Goal: Information Seeking & Learning: Learn about a topic

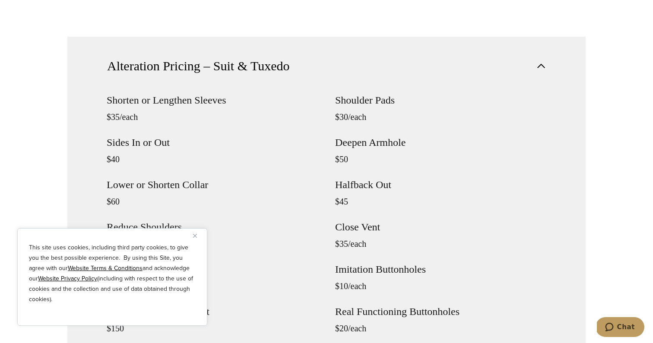
scroll to position [765, 0]
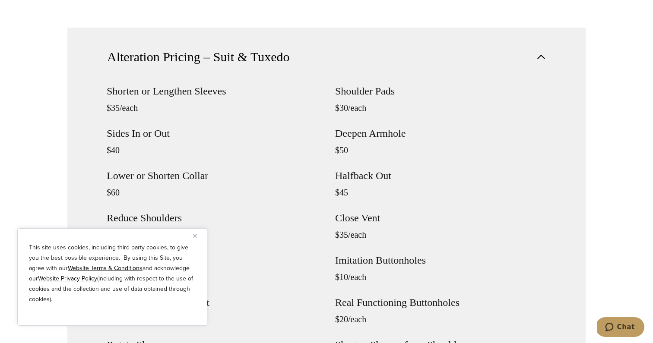
click at [194, 236] on img "Close" at bounding box center [195, 236] width 4 height 4
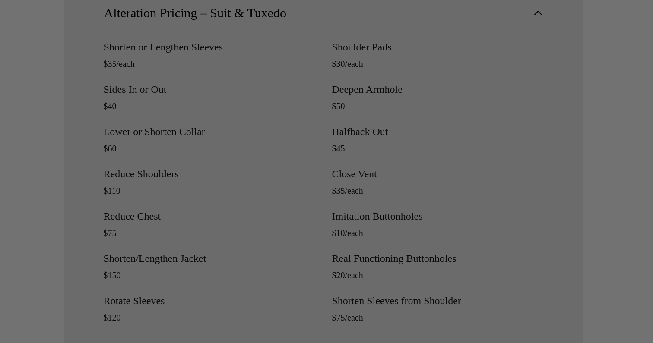
scroll to position [0, 0]
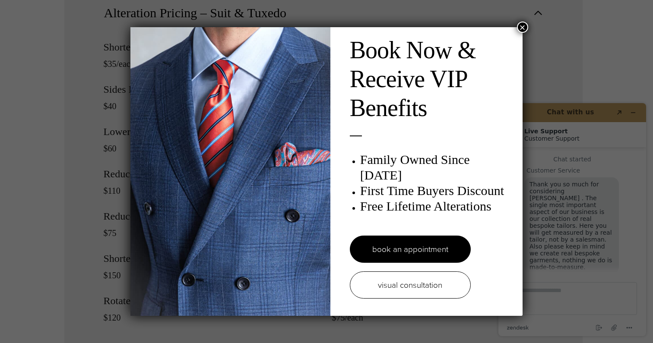
click at [523, 28] on button "×" at bounding box center [522, 27] width 11 height 11
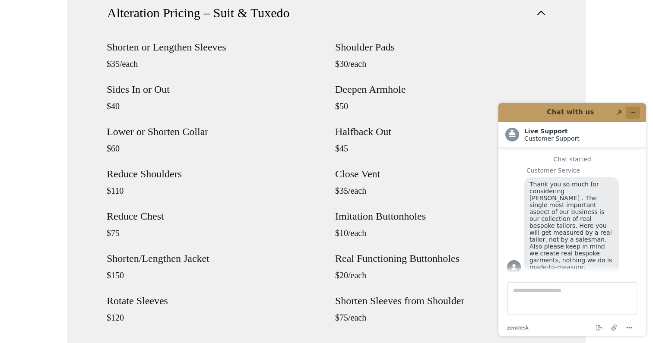
click at [629, 111] on button "Minimize widget" at bounding box center [633, 113] width 14 height 12
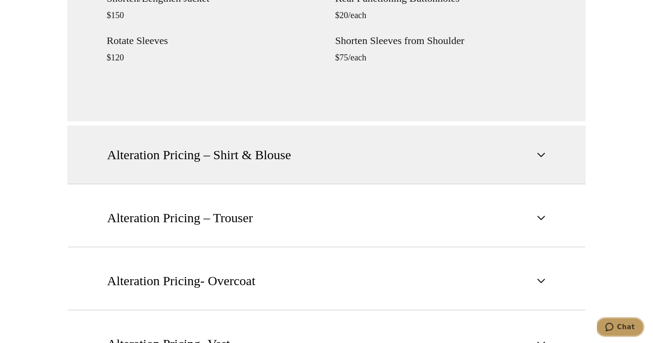
scroll to position [1078, 0]
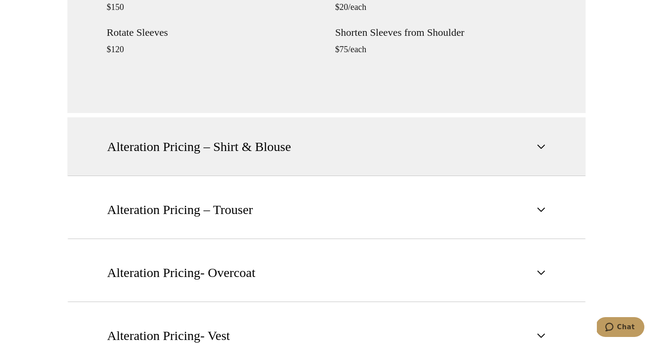
click at [541, 144] on span "button" at bounding box center [541, 147] width 10 height 10
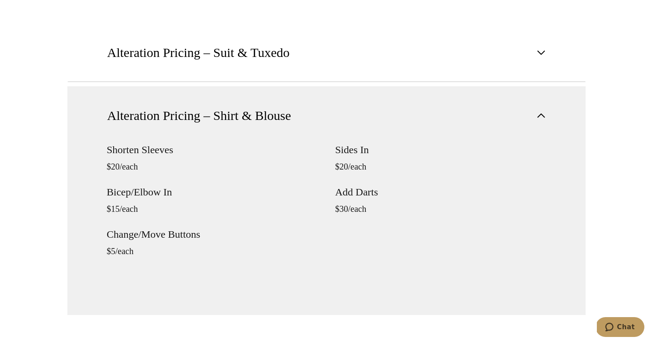
scroll to position [780, 0]
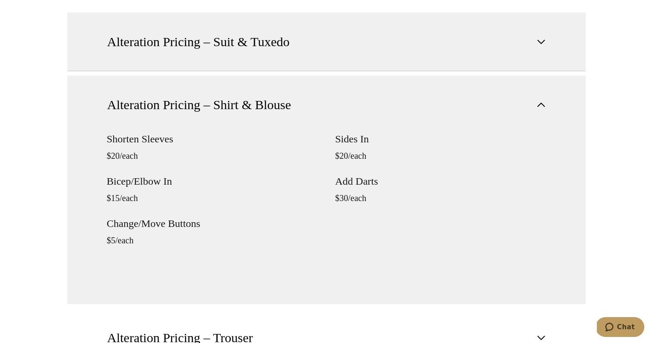
click at [537, 45] on span "button" at bounding box center [541, 42] width 10 height 10
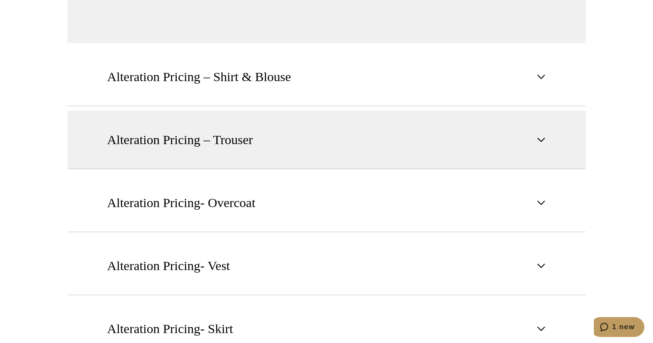
scroll to position [1151, 0]
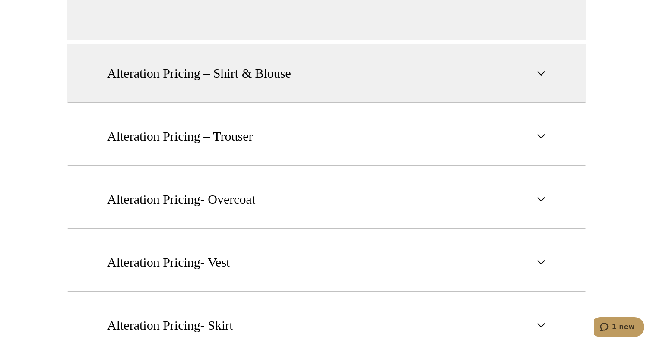
click at [317, 79] on button "Alteration Pricing – Shirt & Blouse" at bounding box center [326, 73] width 518 height 59
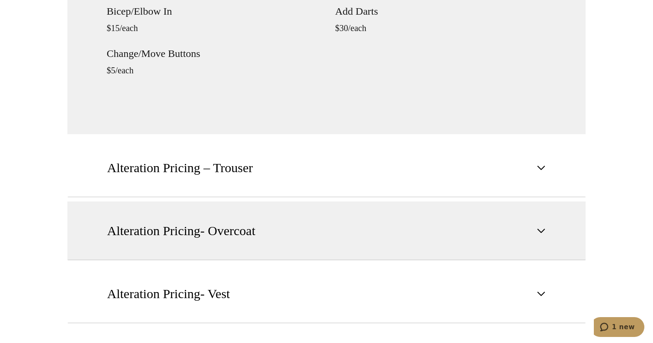
scroll to position [957, 0]
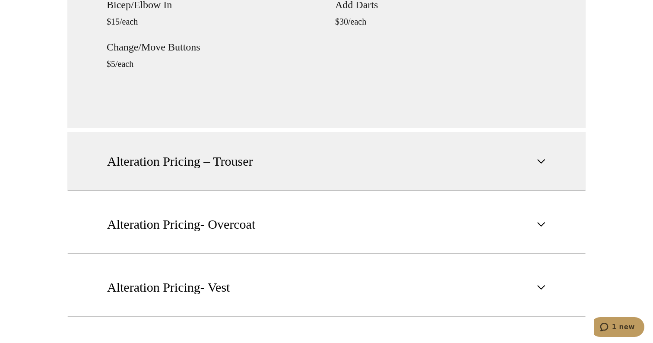
click at [531, 160] on button "Alteration Pricing – Trouser" at bounding box center [326, 161] width 518 height 59
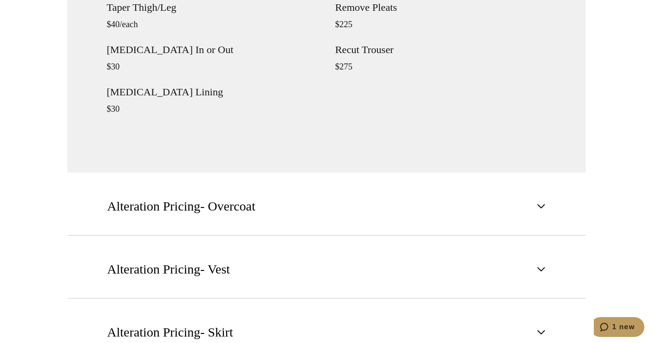
scroll to position [1061, 0]
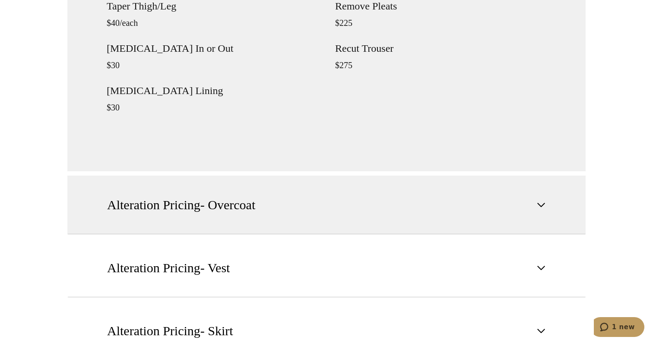
click at [397, 211] on button "Alteration Pricing- Overcoat" at bounding box center [326, 205] width 518 height 59
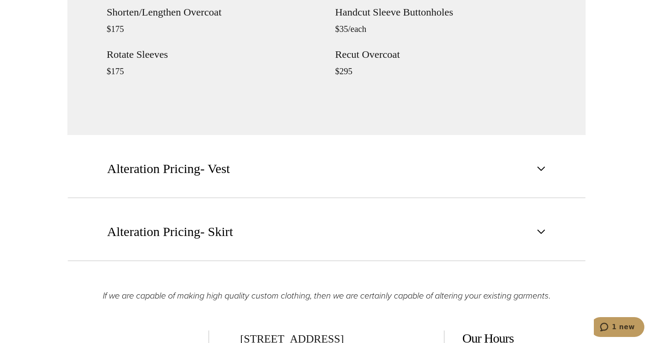
scroll to position [1251, 0]
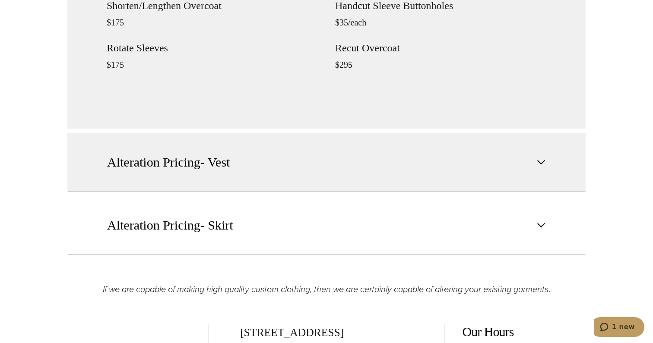
click at [330, 163] on button "Alteration Pricing- Vest" at bounding box center [326, 162] width 518 height 59
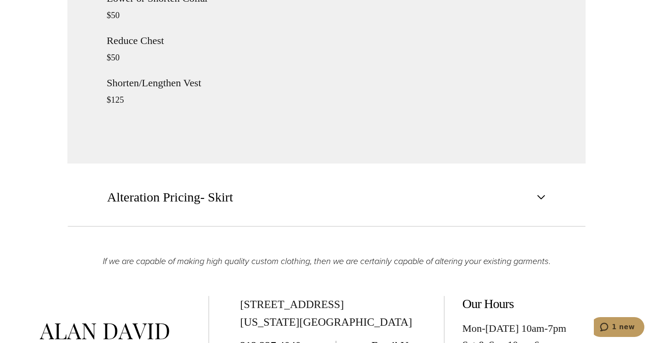
scroll to position [1183, 0]
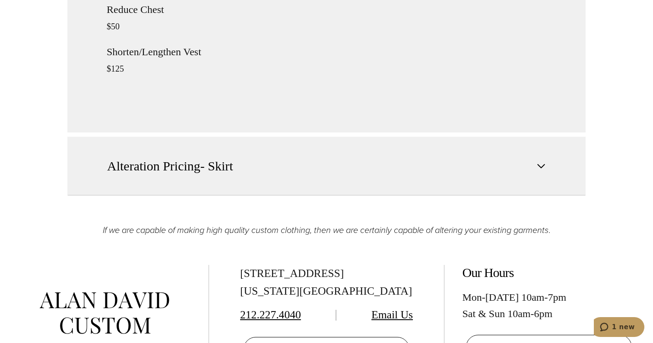
click at [224, 164] on span "Alteration Pricing- Skirt" at bounding box center [170, 166] width 126 height 19
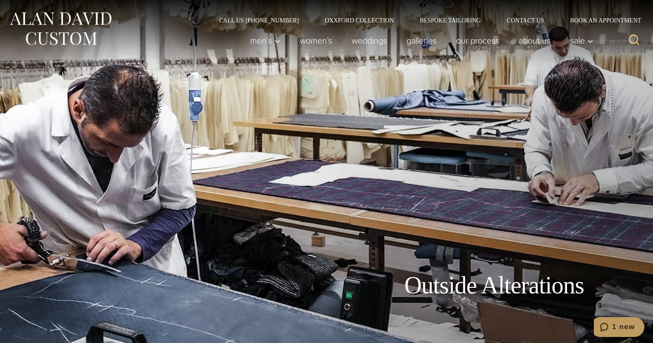
scroll to position [0, 0]
